Goal: Task Accomplishment & Management: Use online tool/utility

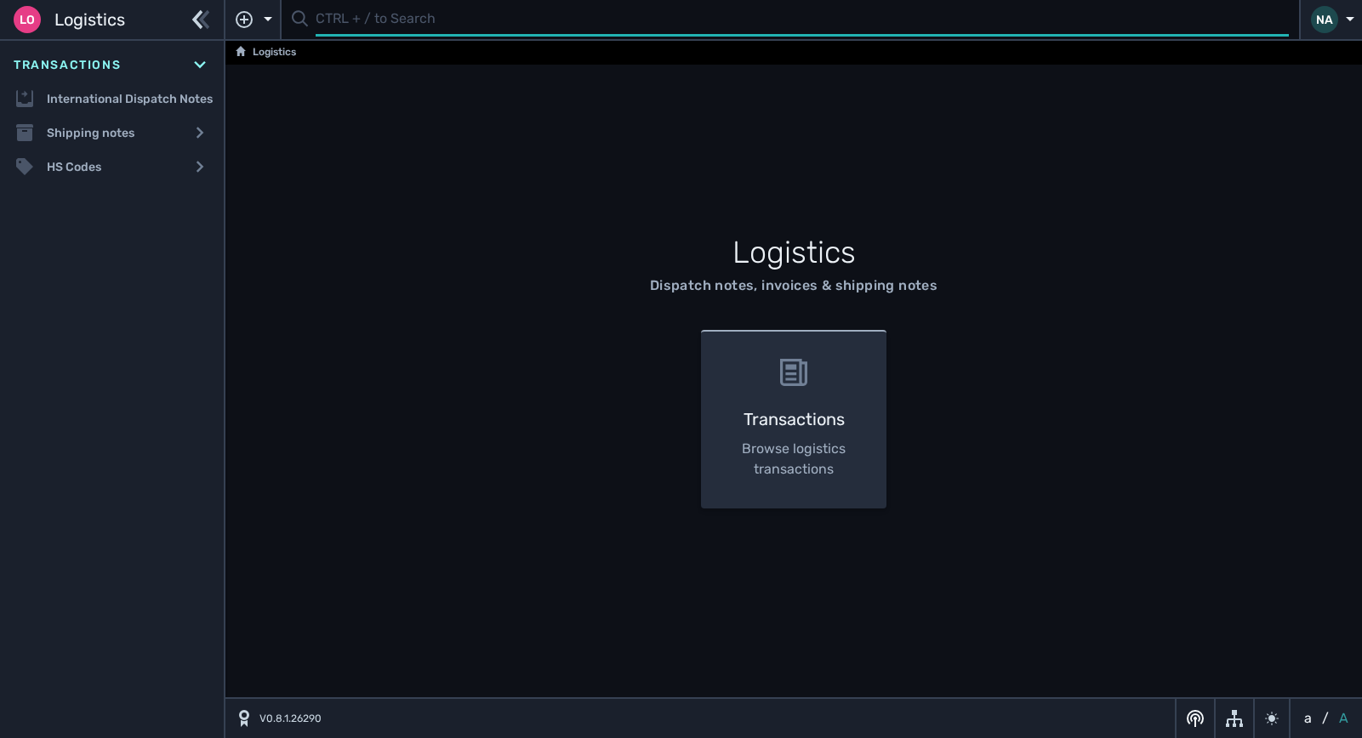
click at [399, 28] on input "text" at bounding box center [802, 19] width 973 height 33
type input "1104990"
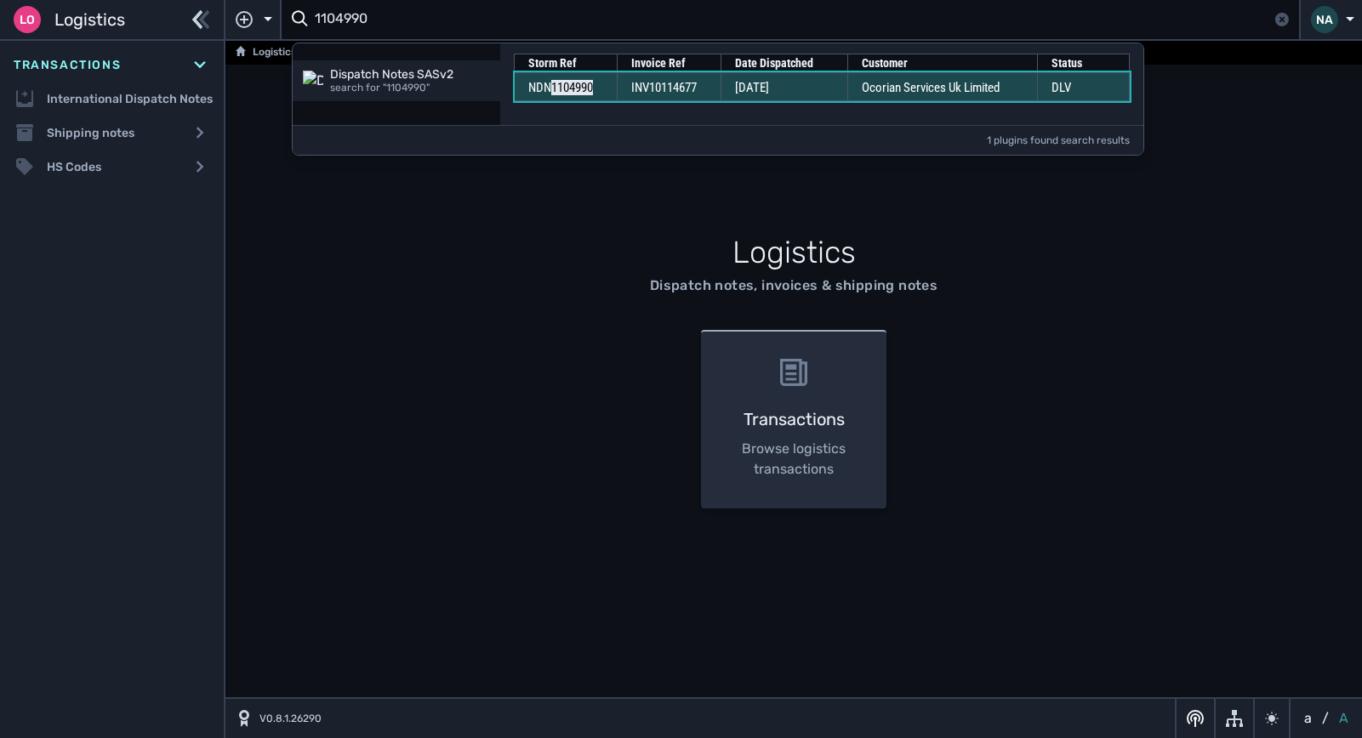
click at [647, 82] on span "INV10114677" at bounding box center [663, 87] width 65 height 15
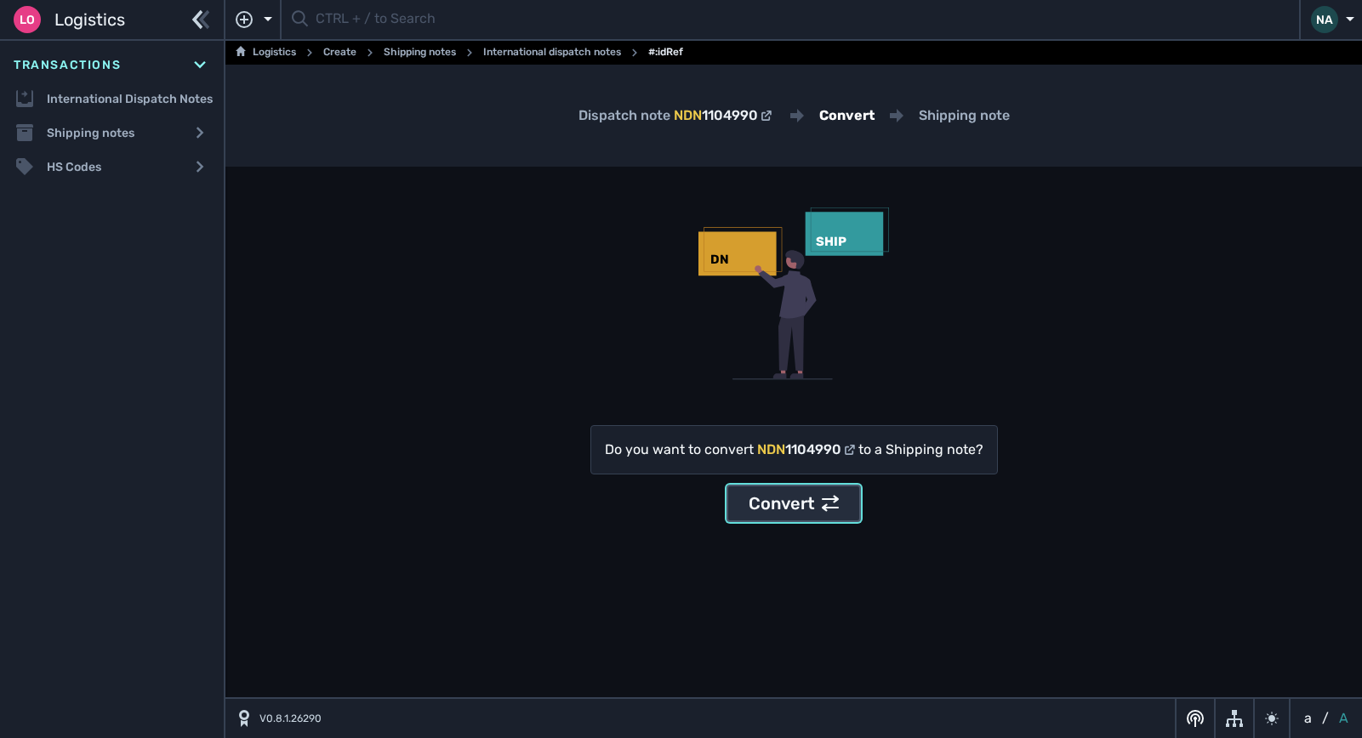
click at [777, 509] on div "Convert" at bounding box center [793, 504] width 90 height 26
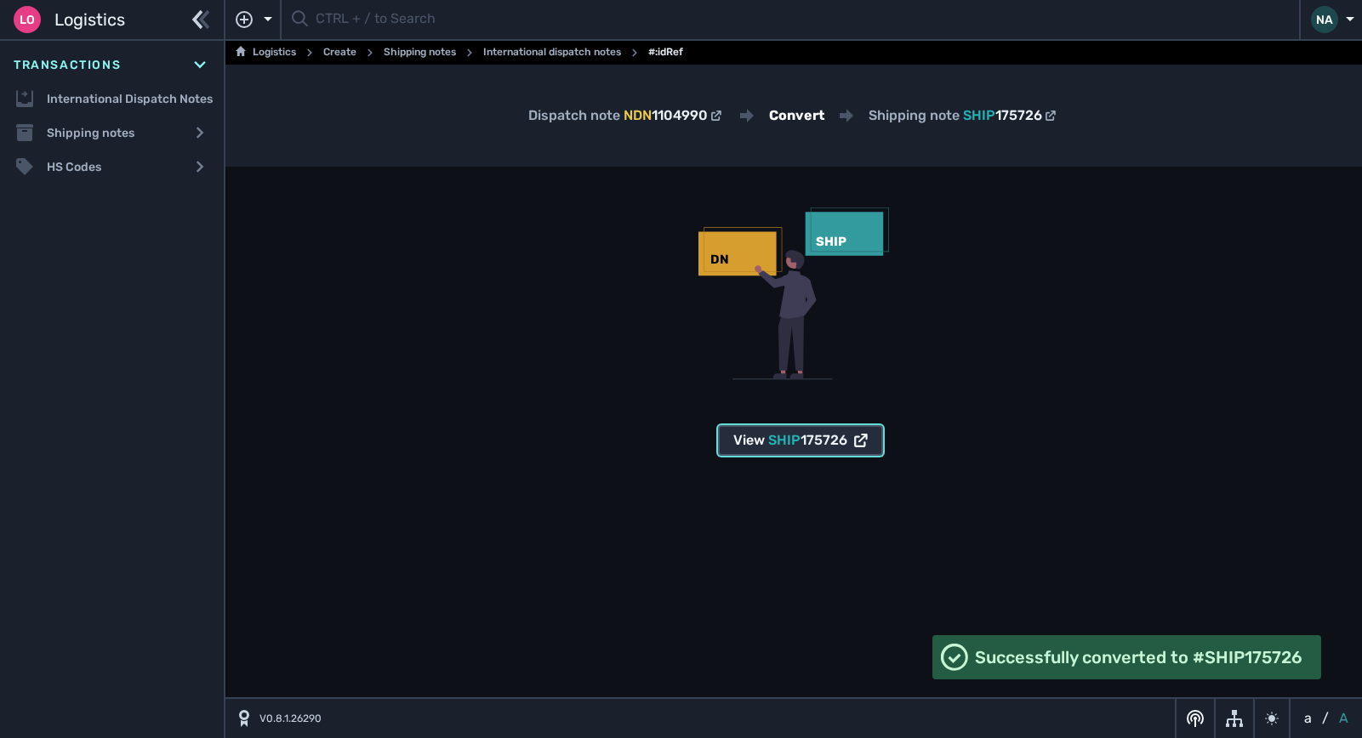
click at [797, 443] on span "SHIP" at bounding box center [784, 440] width 32 height 16
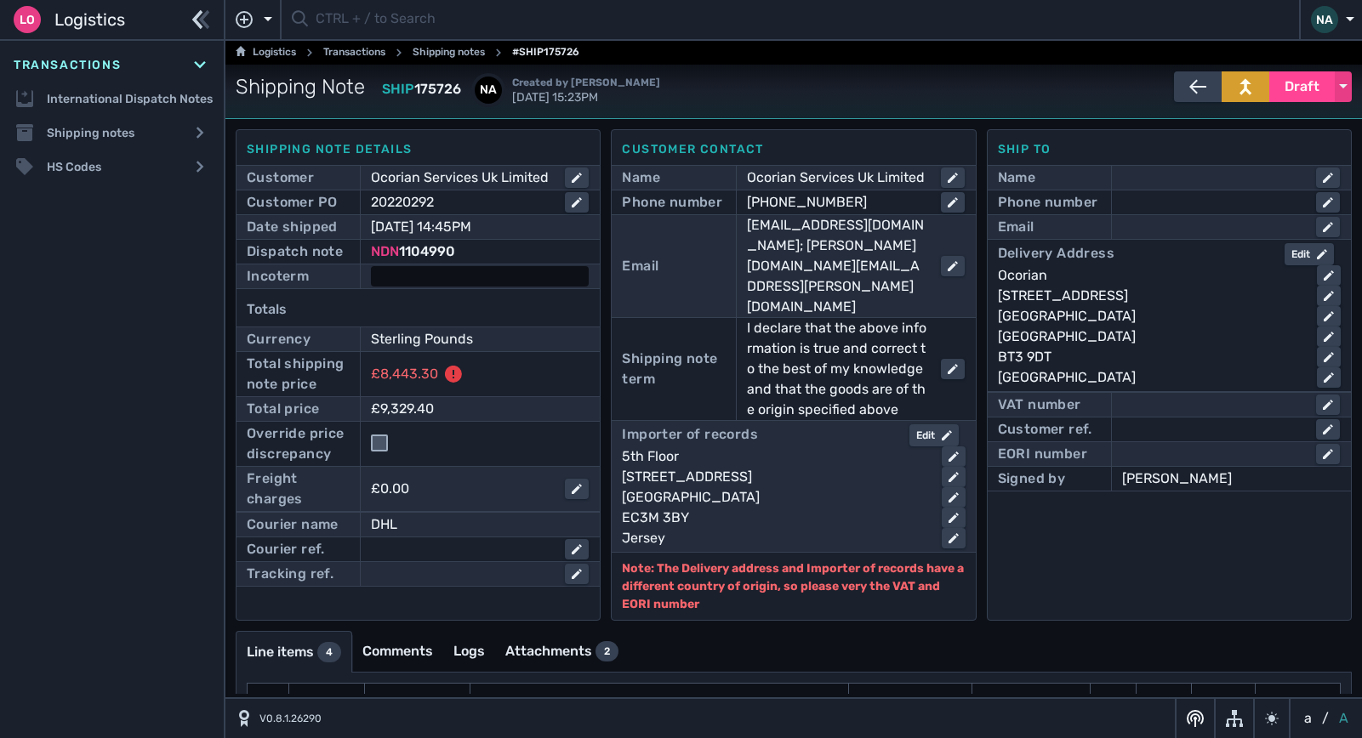
click at [441, 270] on div at bounding box center [480, 276] width 218 height 20
click at [454, 283] on select "- Ex Works - EXW Free Carrier - FCA Carriage Paid To - CPT Carriage Insurance P…" at bounding box center [496, 277] width 246 height 23
select select "[object Object]"
click at [373, 266] on select "- Ex Works - EXW Free Carrier - FCA Carriage Paid To - CPT Carriage Insurance P…" at bounding box center [496, 277] width 246 height 23
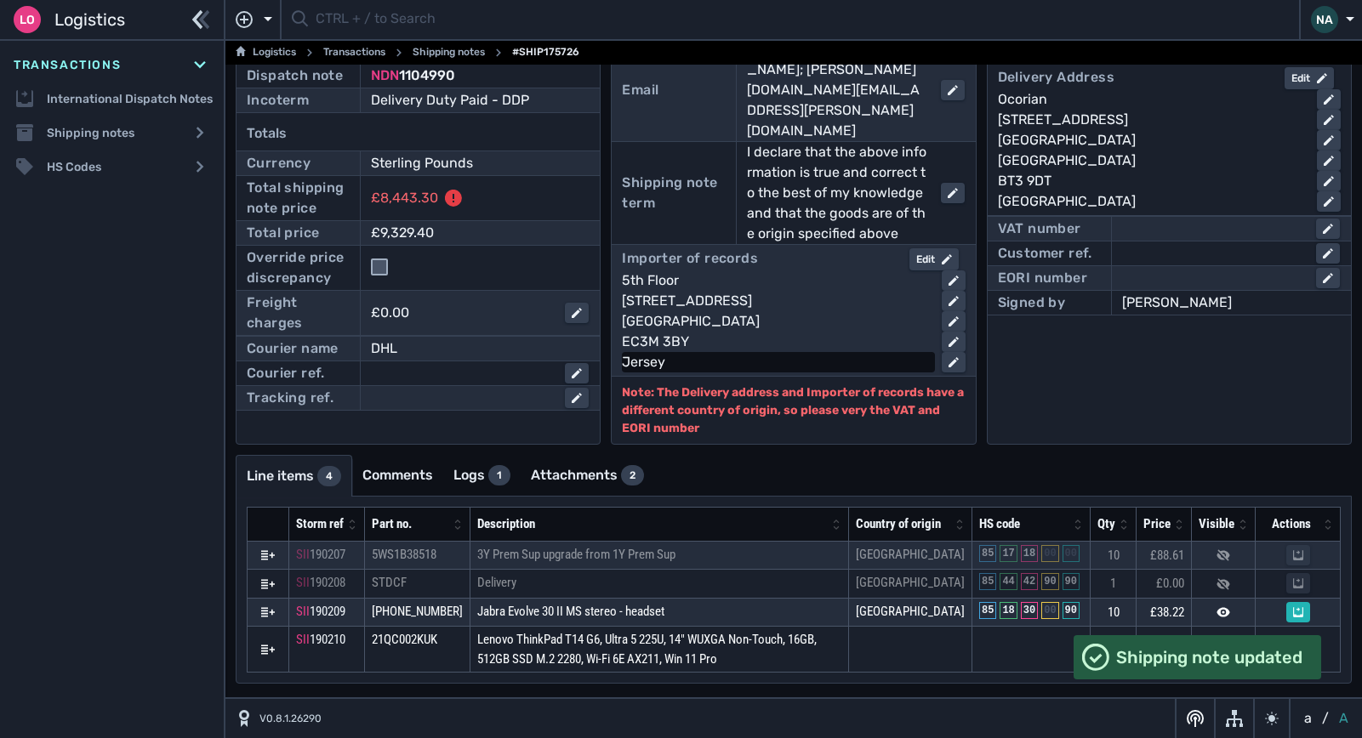
scroll to position [186, 0]
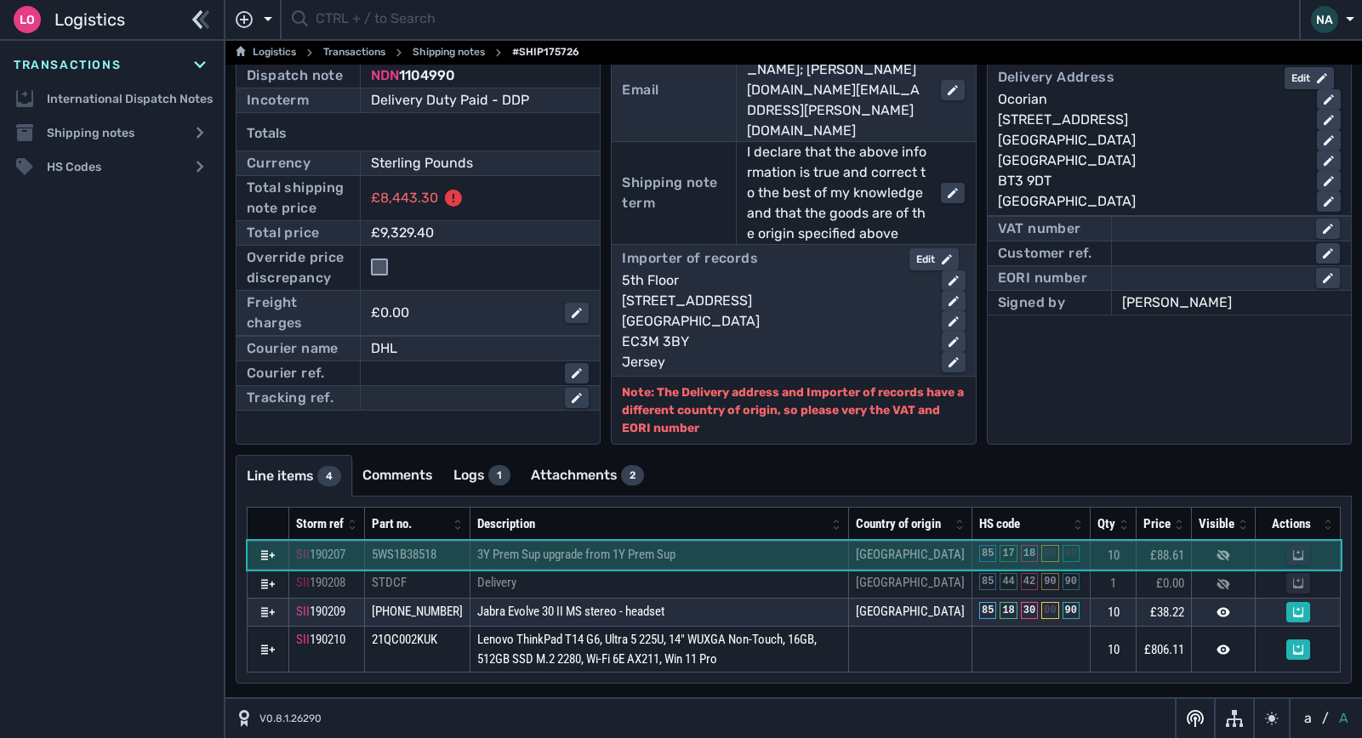
click at [742, 541] on td "3Y Prem Sup upgrade from 1Y Prem Sup" at bounding box center [659, 555] width 378 height 29
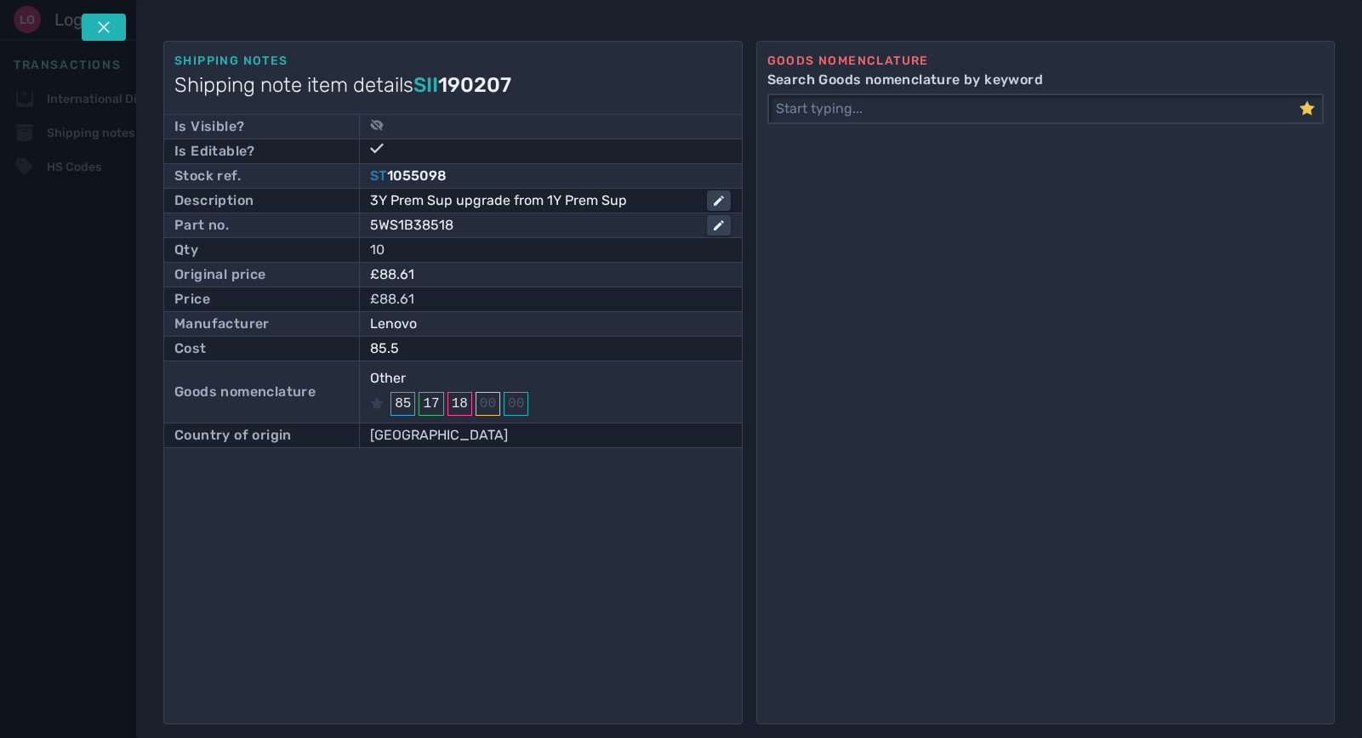
click at [381, 117] on div at bounding box center [550, 127] width 360 height 24
click at [379, 123] on icon at bounding box center [378, 125] width 12 height 11
click at [379, 123] on input "checkbox" at bounding box center [378, 124] width 17 height 17
checkbox input "true"
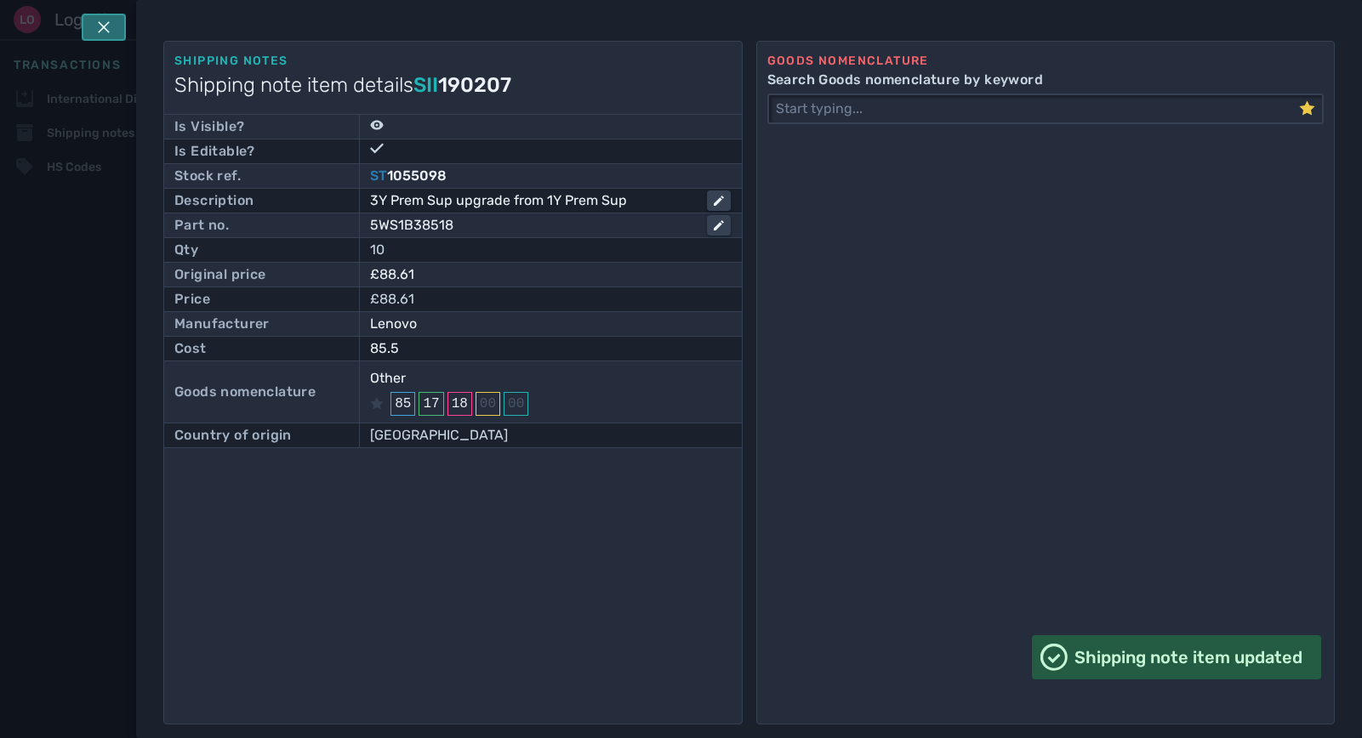
click at [102, 32] on icon at bounding box center [104, 27] width 14 height 14
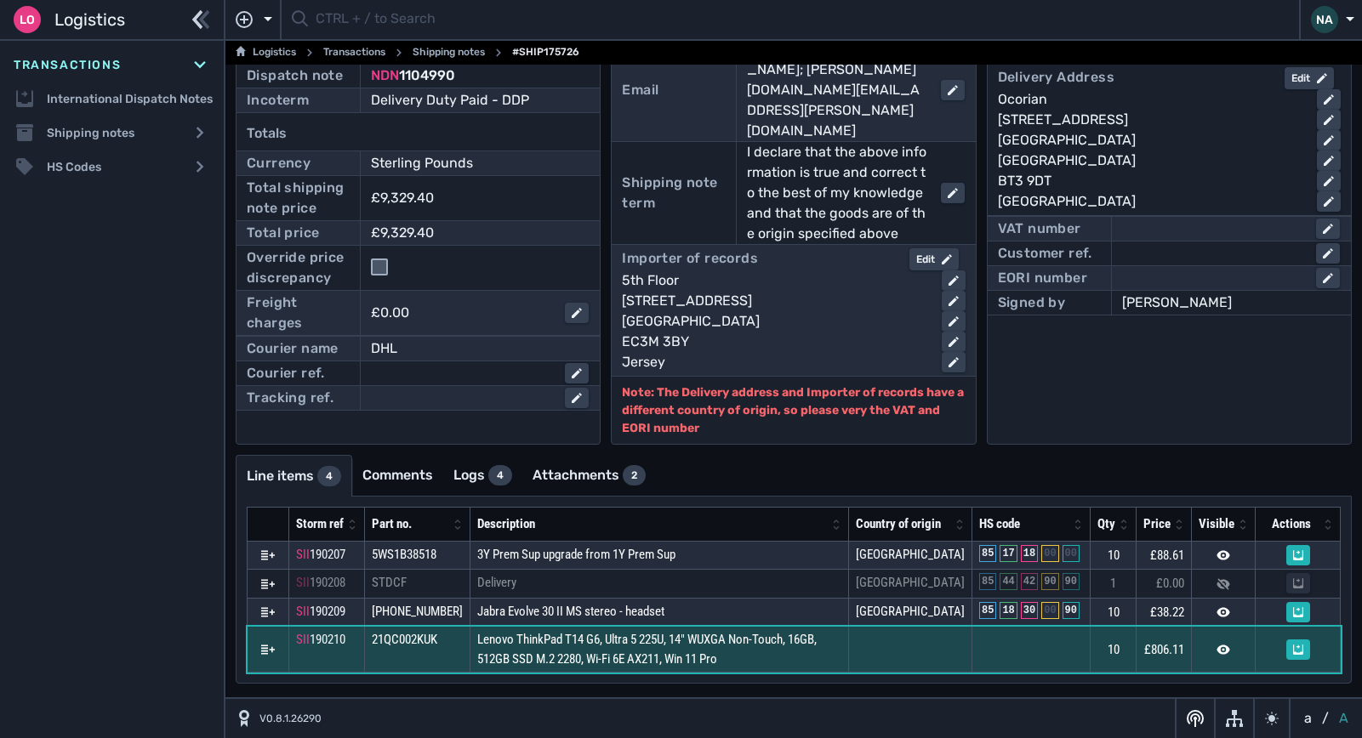
click at [746, 653] on td "Lenovo ThinkPad T14 G6, Ultra 5 225U, 14" WUXGA Non-Touch, 16GB, 512GB SSD M.2 …" at bounding box center [659, 650] width 378 height 46
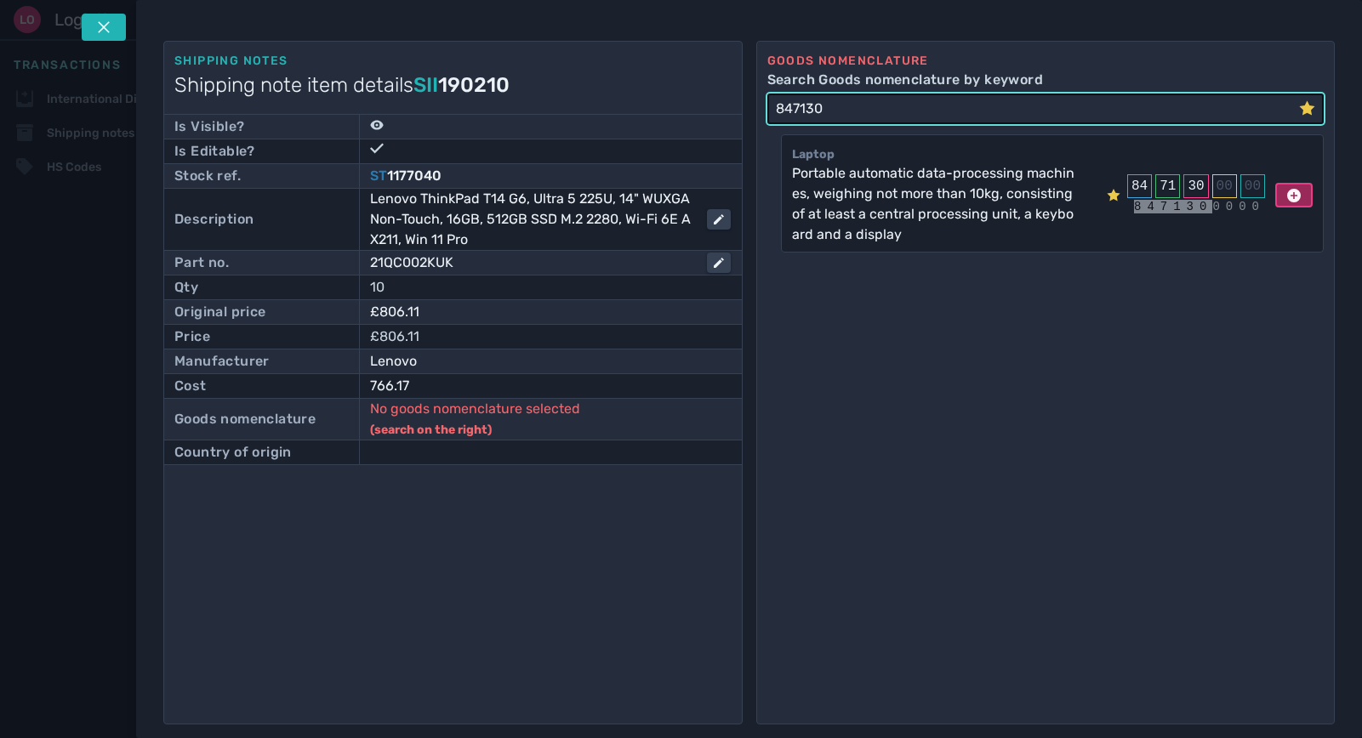
type input "847130"
click at [1276, 196] on button at bounding box center [1293, 196] width 37 height 26
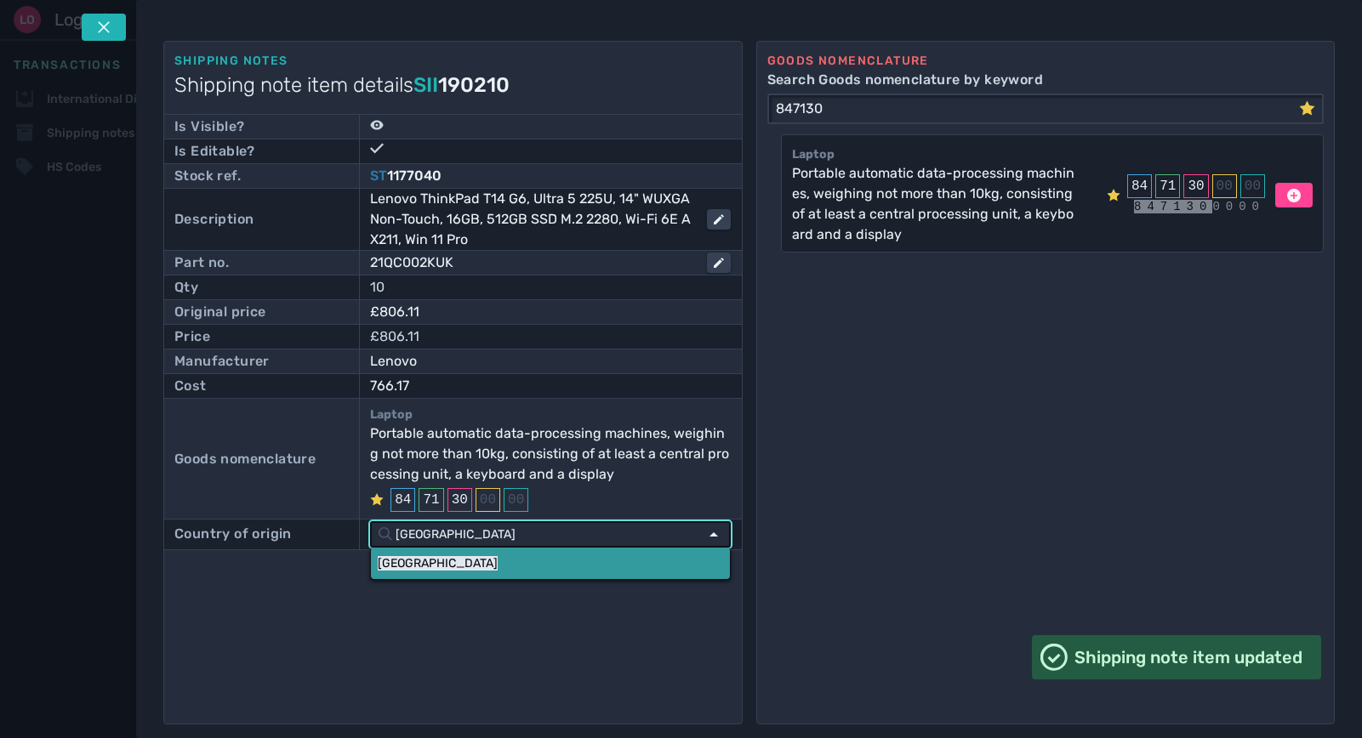
click at [420, 560] on link "[GEOGRAPHIC_DATA]" at bounding box center [550, 563] width 358 height 31
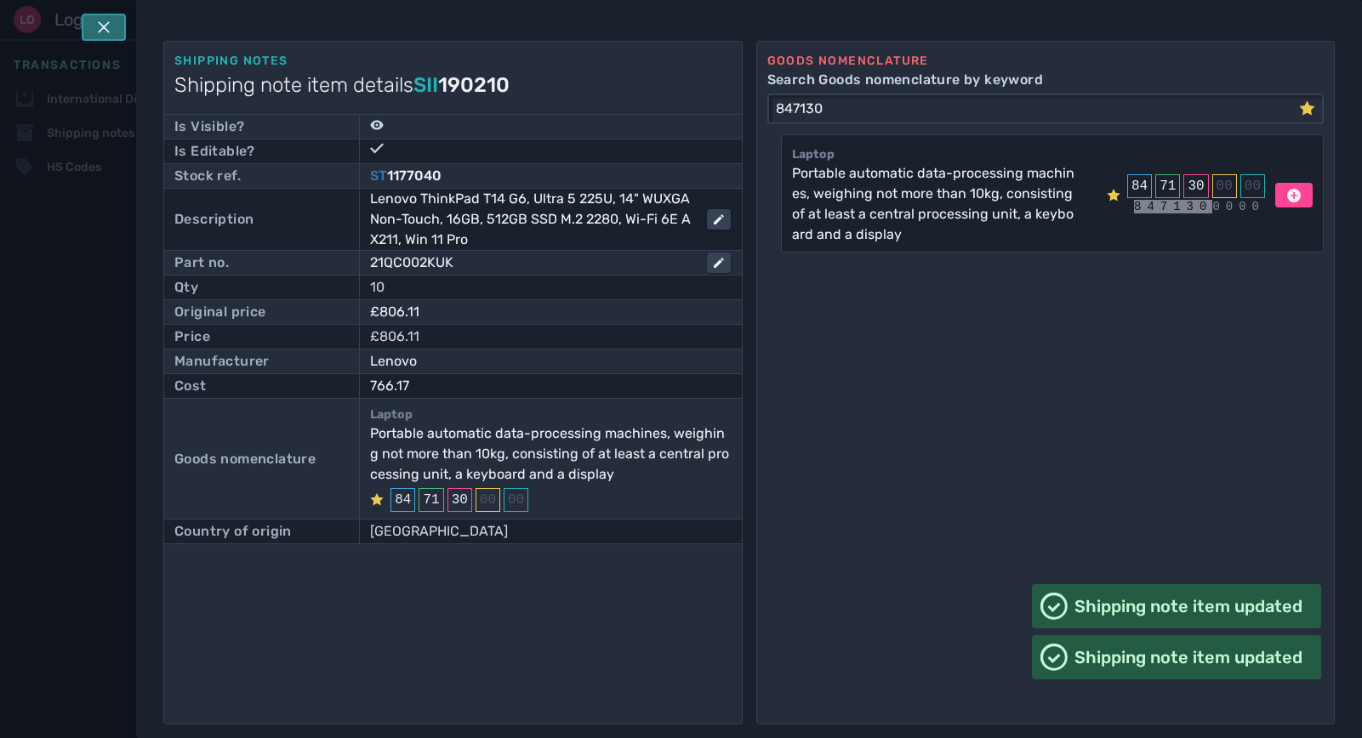
click at [110, 21] on icon at bounding box center [104, 27] width 14 height 14
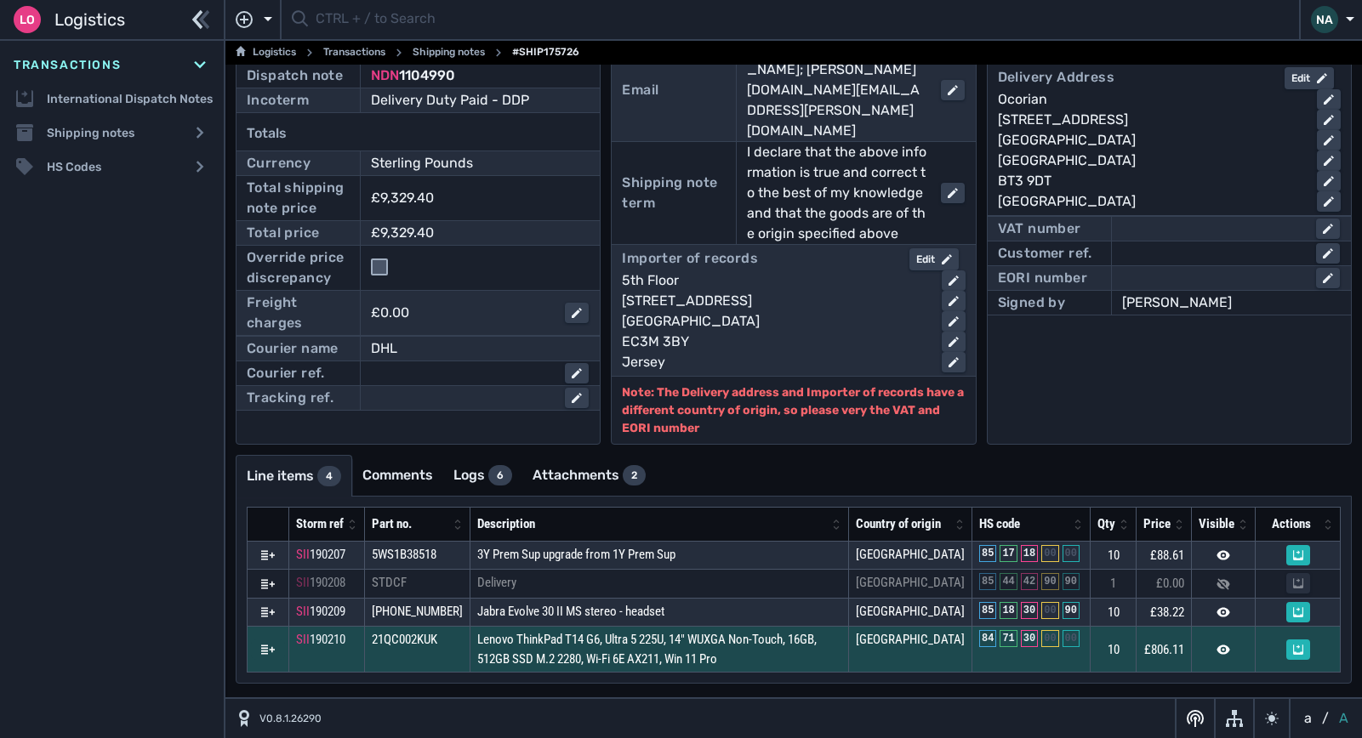
click at [269, 645] on icon at bounding box center [268, 650] width 14 height 14
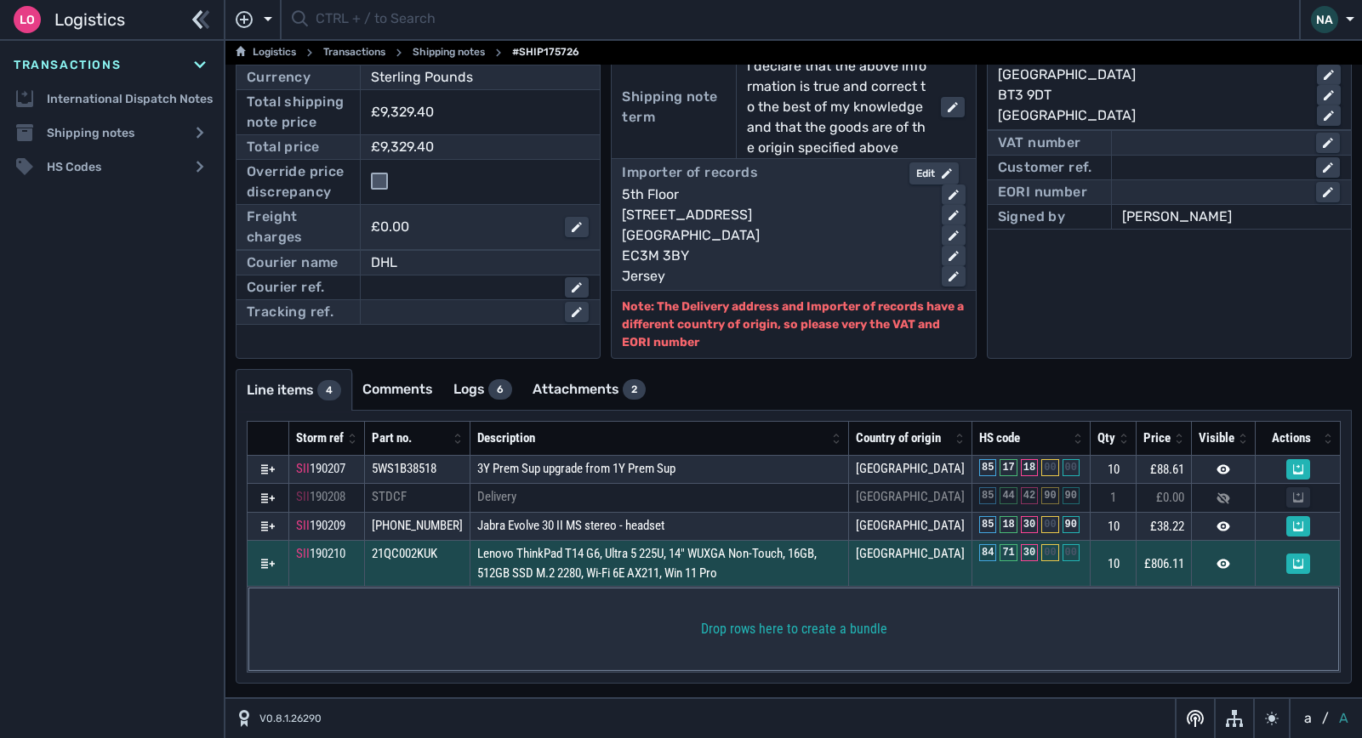
scroll to position [272, 0]
click at [263, 567] on icon at bounding box center [268, 563] width 14 height 9
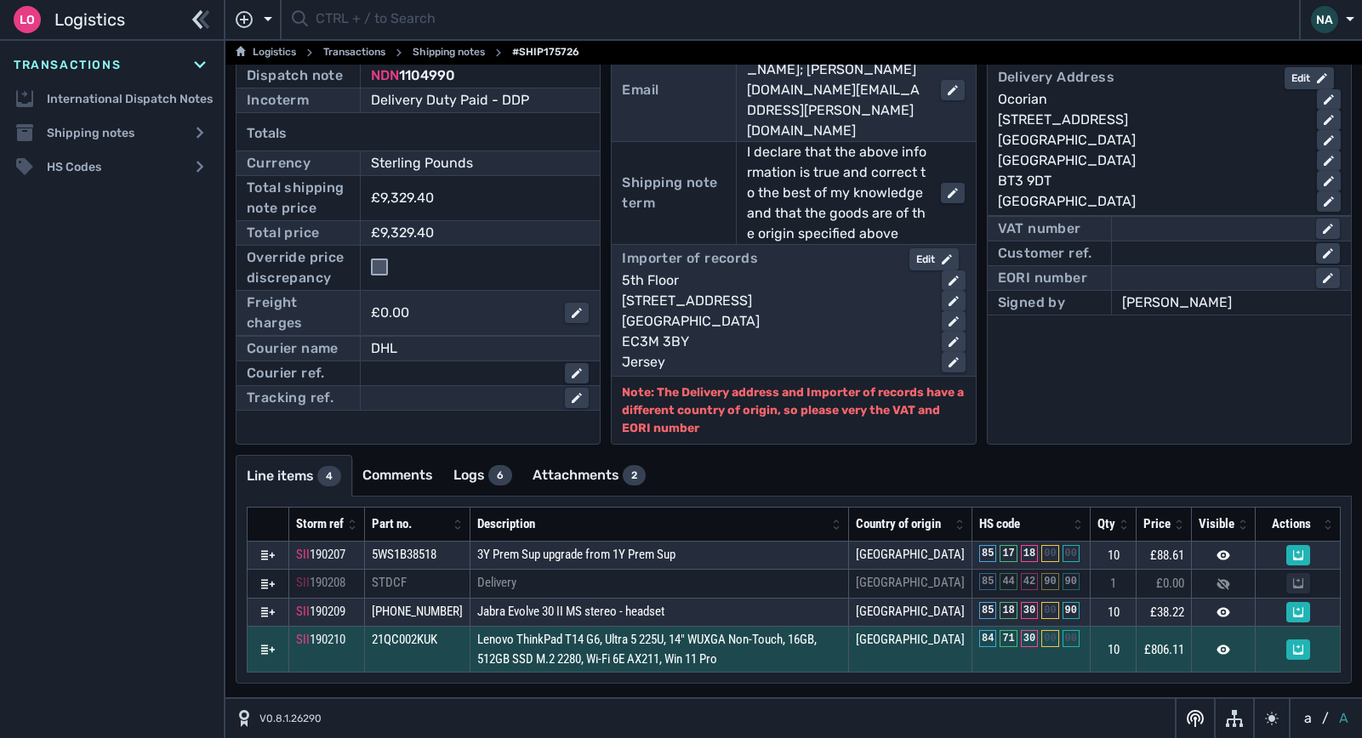
scroll to position [186, 0]
click at [269, 650] on icon at bounding box center [268, 650] width 14 height 14
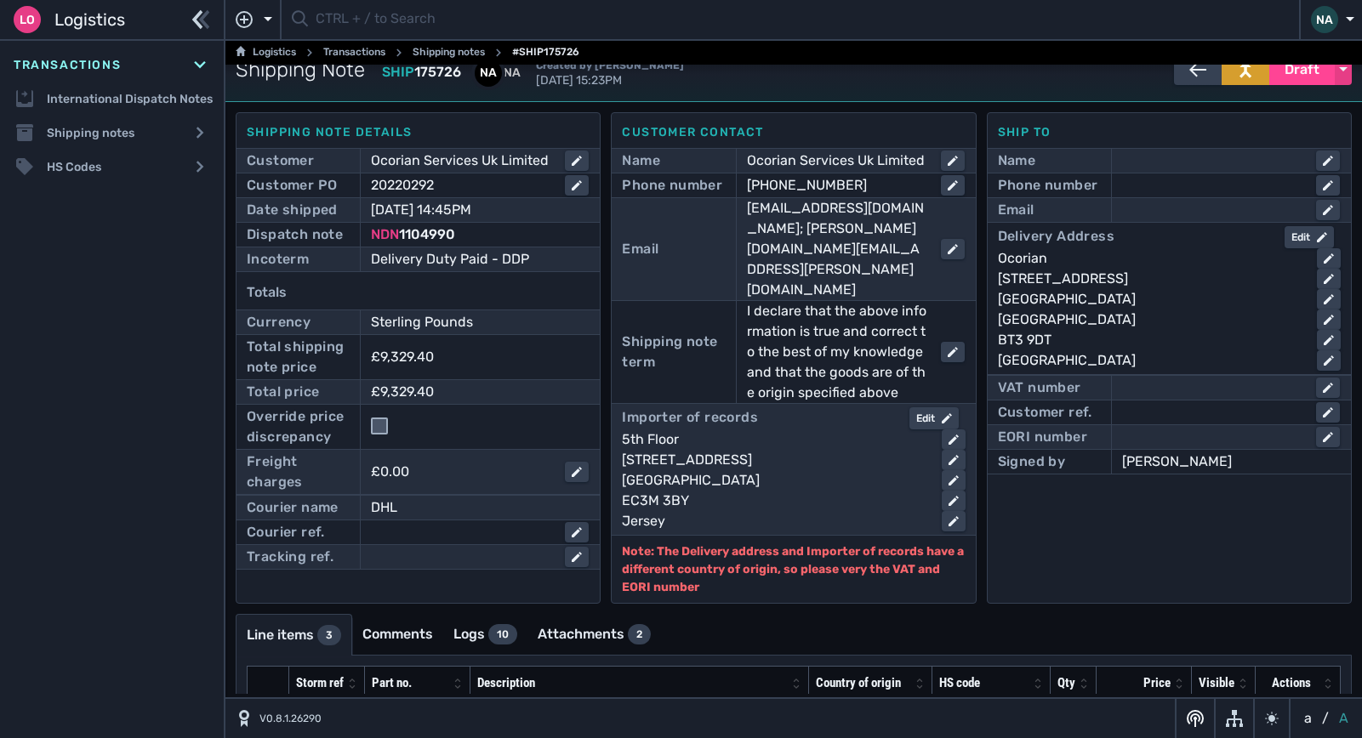
scroll to position [0, 0]
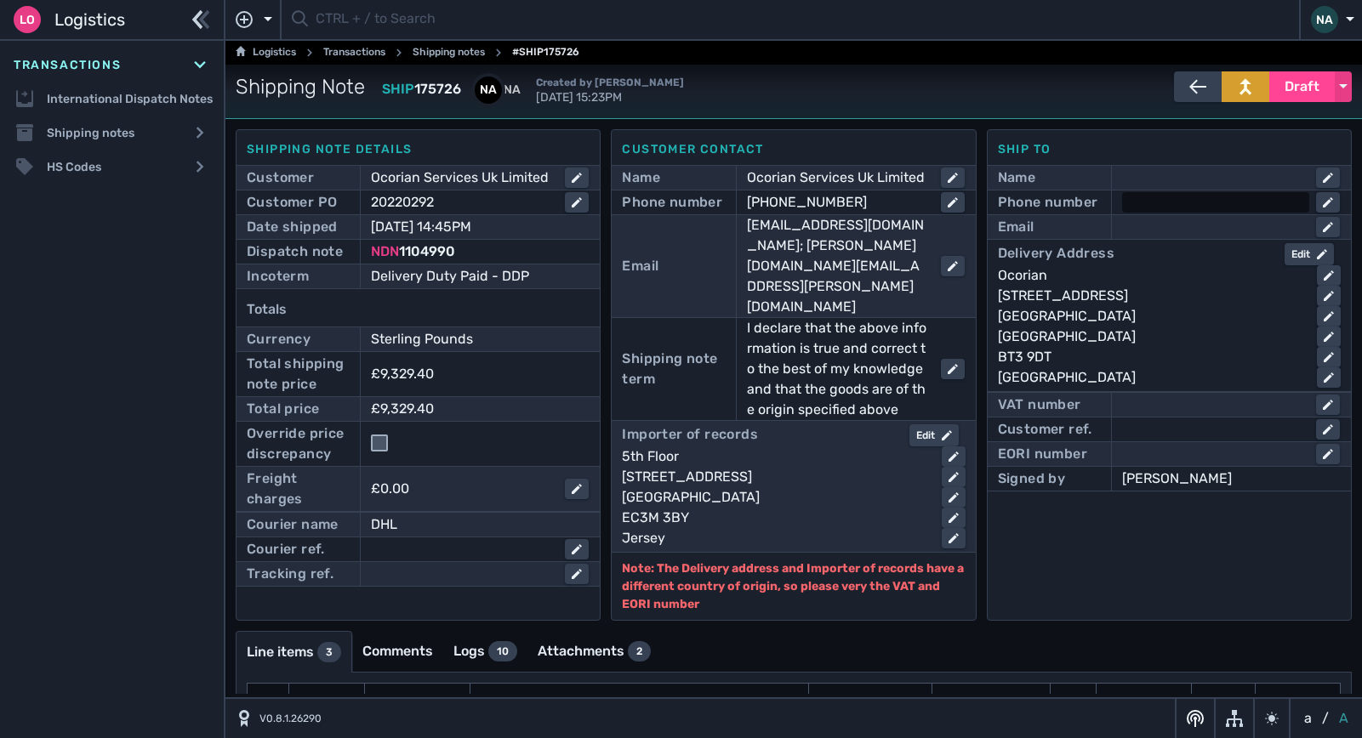
click at [1162, 201] on div at bounding box center [1215, 202] width 187 height 20
type input "02896930221"
click at [1132, 545] on div "Ship to Name Phone number [PHONE_NUMBER] Email Delivery Address Edit Ocorian [S…" at bounding box center [1169, 375] width 365 height 492
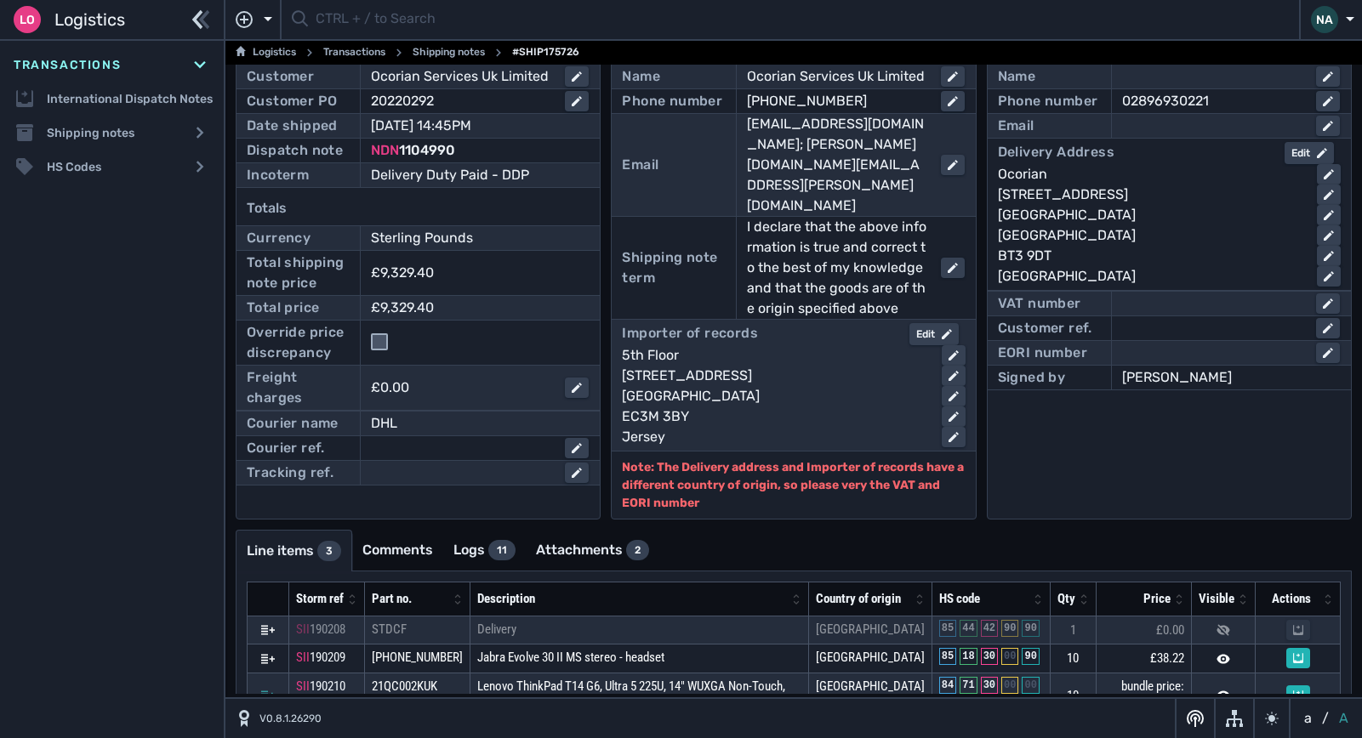
scroll to position [255, 0]
